Goal: Task Accomplishment & Management: Manage account settings

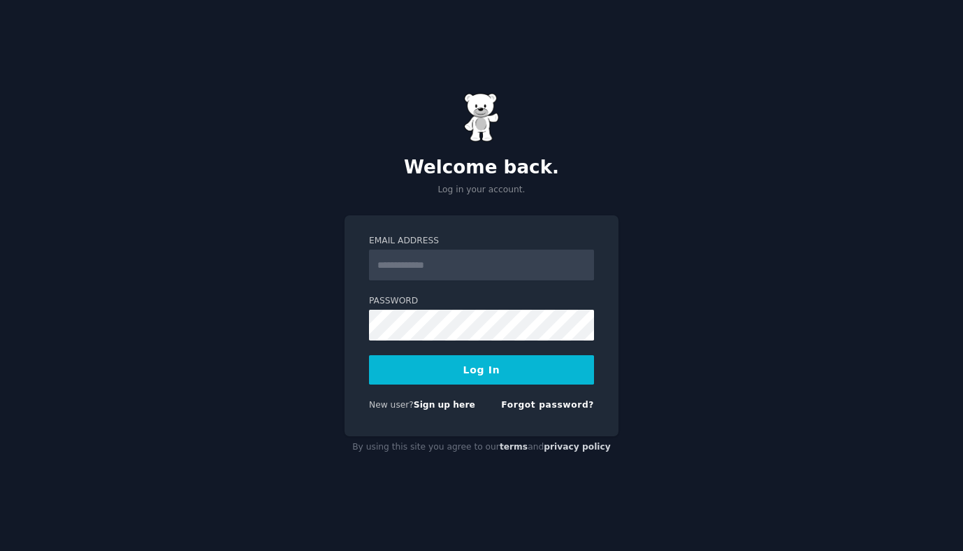
click at [503, 255] on input "Email Address" at bounding box center [481, 265] width 225 height 31
type input "**********"
click at [472, 371] on button "Log In" at bounding box center [481, 369] width 225 height 29
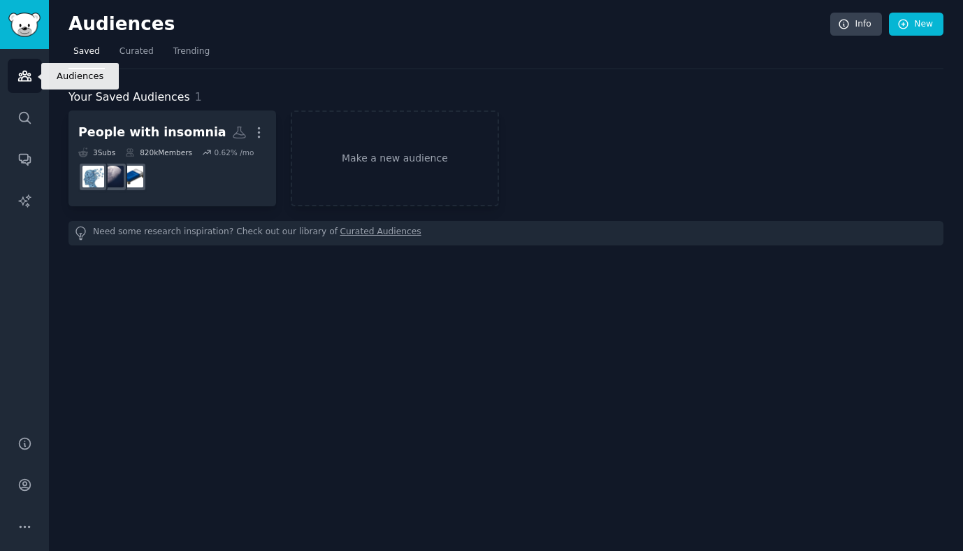
click at [20, 71] on icon "Sidebar" at bounding box center [24, 76] width 15 height 15
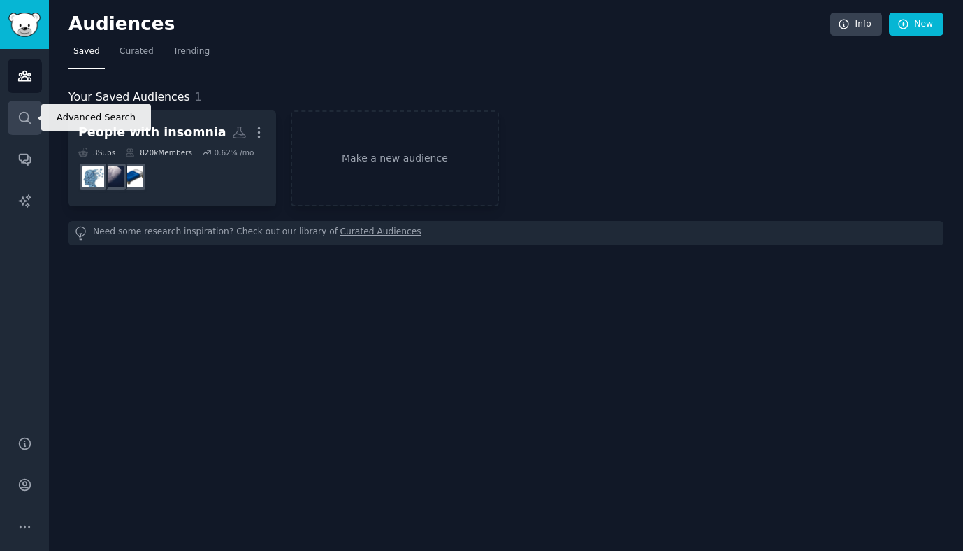
click at [35, 113] on link "Search" at bounding box center [25, 118] width 34 height 34
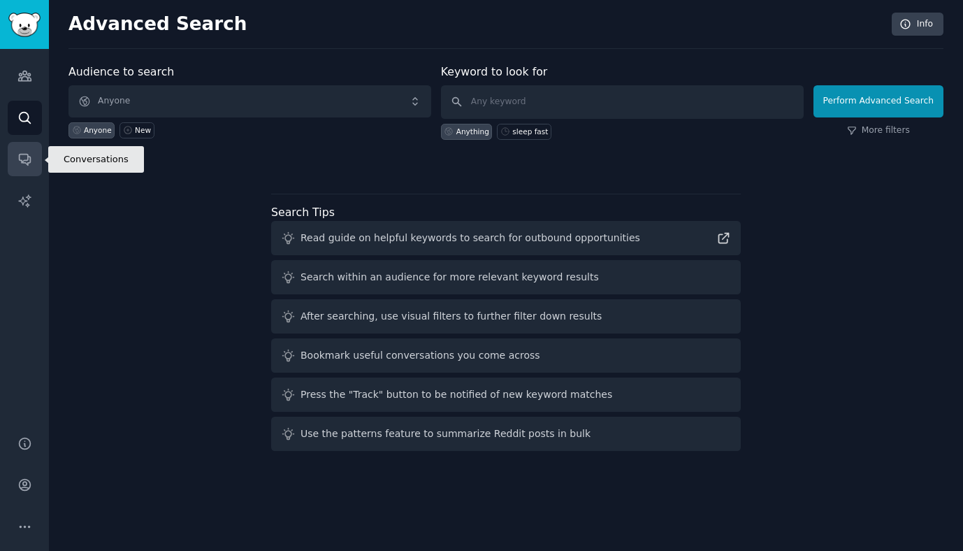
click at [28, 156] on icon "Sidebar" at bounding box center [24, 160] width 11 height 11
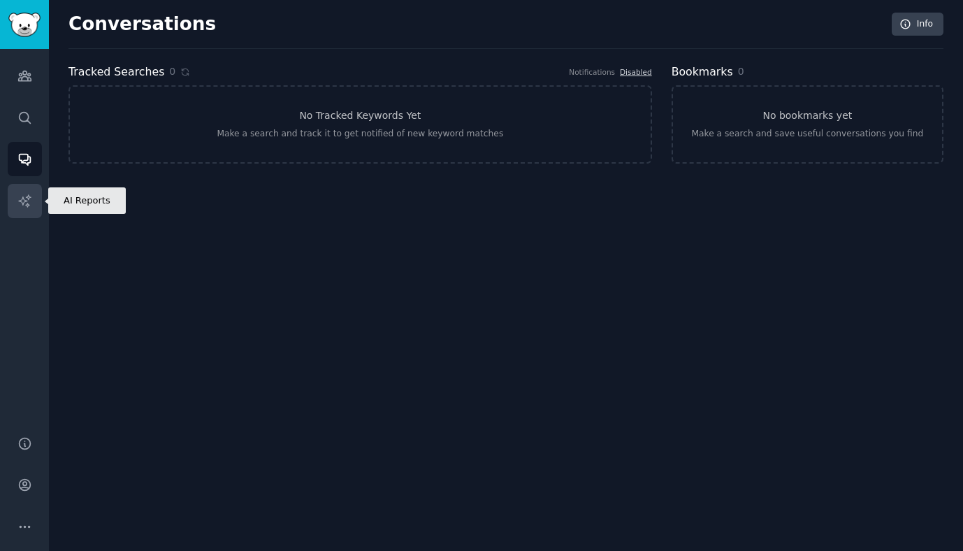
click at [29, 205] on icon "Sidebar" at bounding box center [24, 201] width 15 height 15
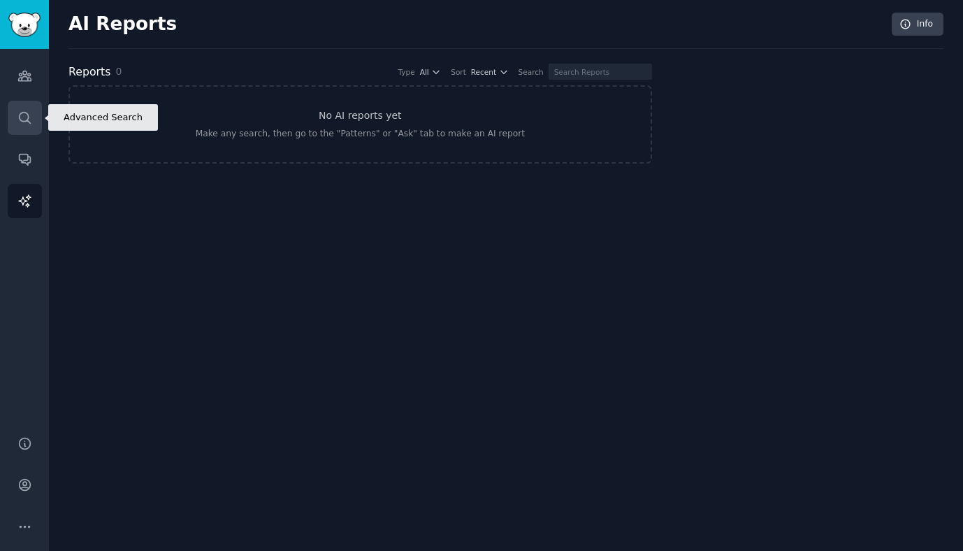
click at [22, 105] on link "Search" at bounding box center [25, 118] width 34 height 34
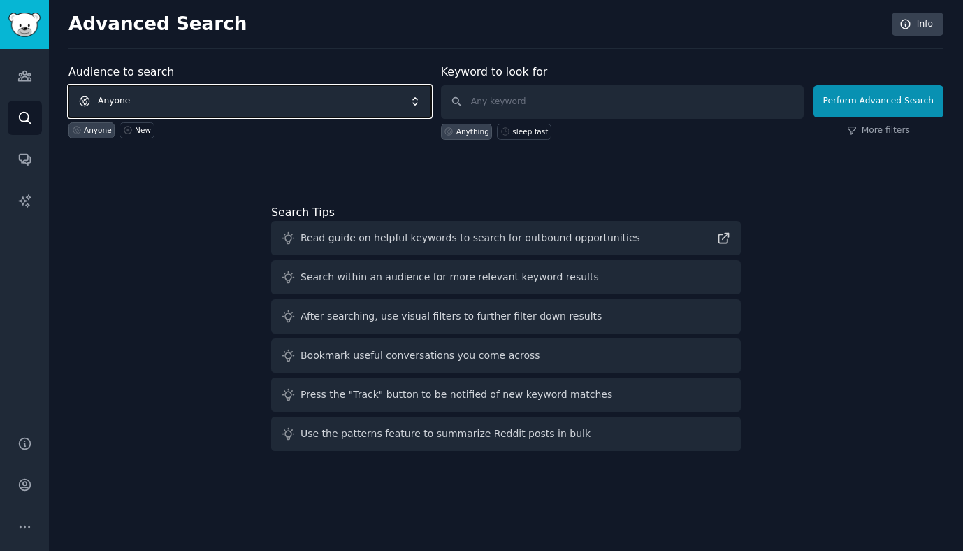
click at [238, 108] on span "Anyone" at bounding box center [250, 101] width 363 height 32
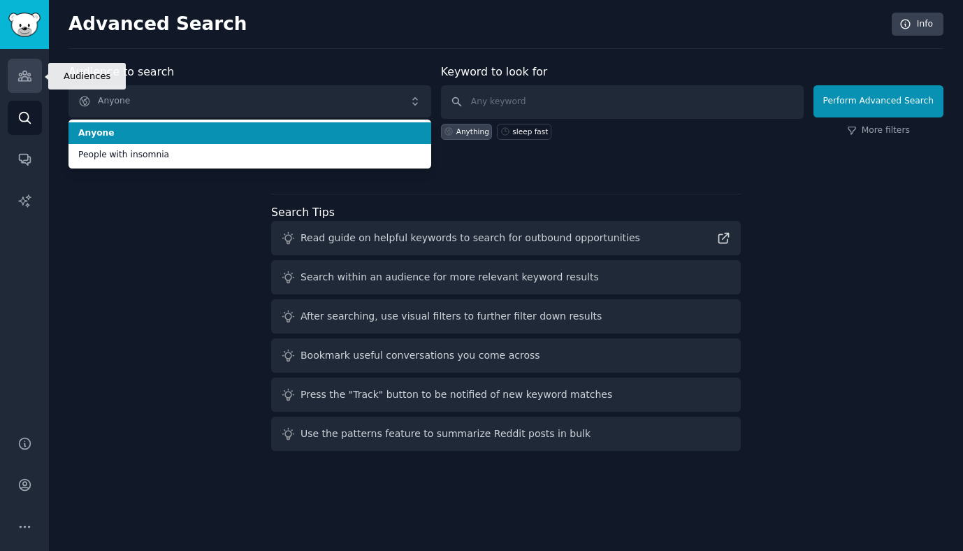
click at [35, 79] on link "Audiences" at bounding box center [25, 76] width 34 height 34
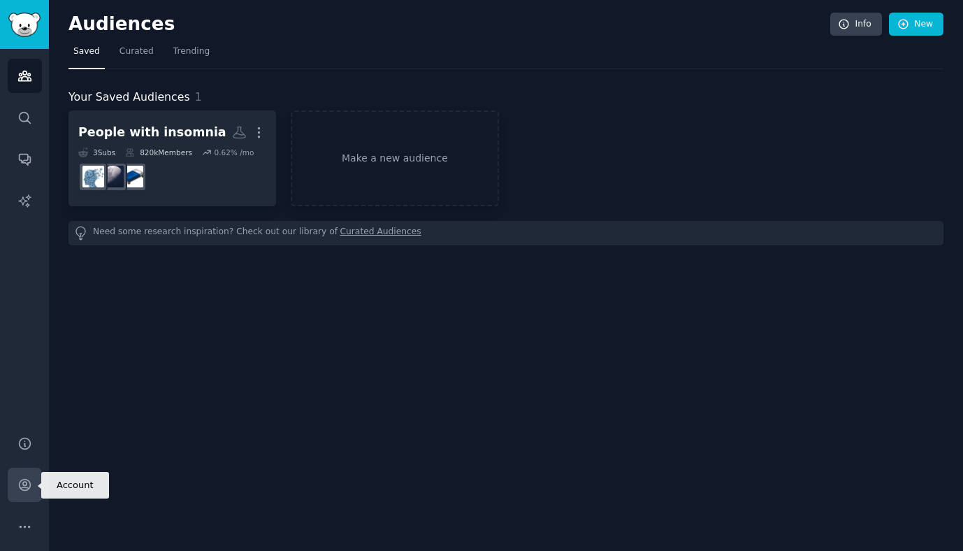
click at [30, 489] on icon "Sidebar" at bounding box center [24, 485] width 15 height 15
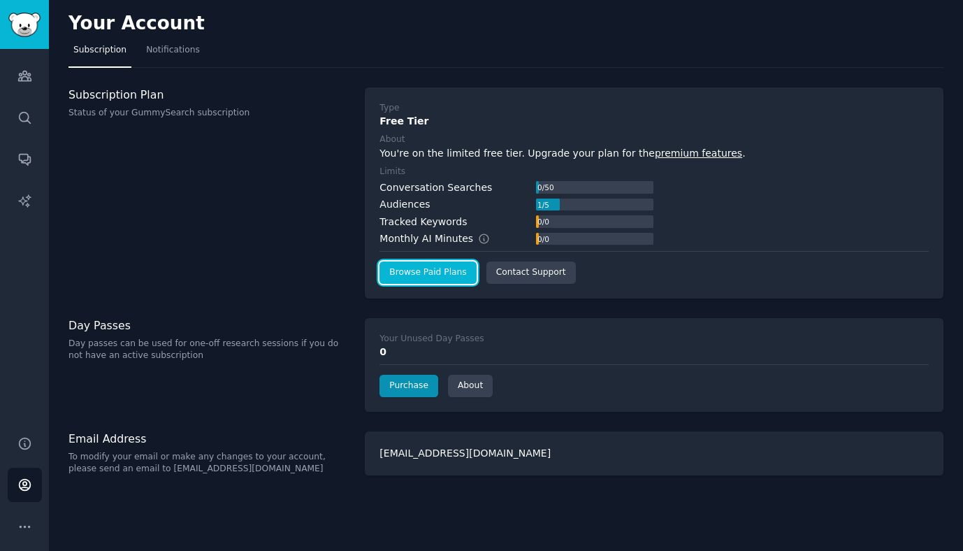
click at [403, 273] on link "Browse Paid Plans" at bounding box center [428, 272] width 96 height 22
